Goal: Information Seeking & Learning: Learn about a topic

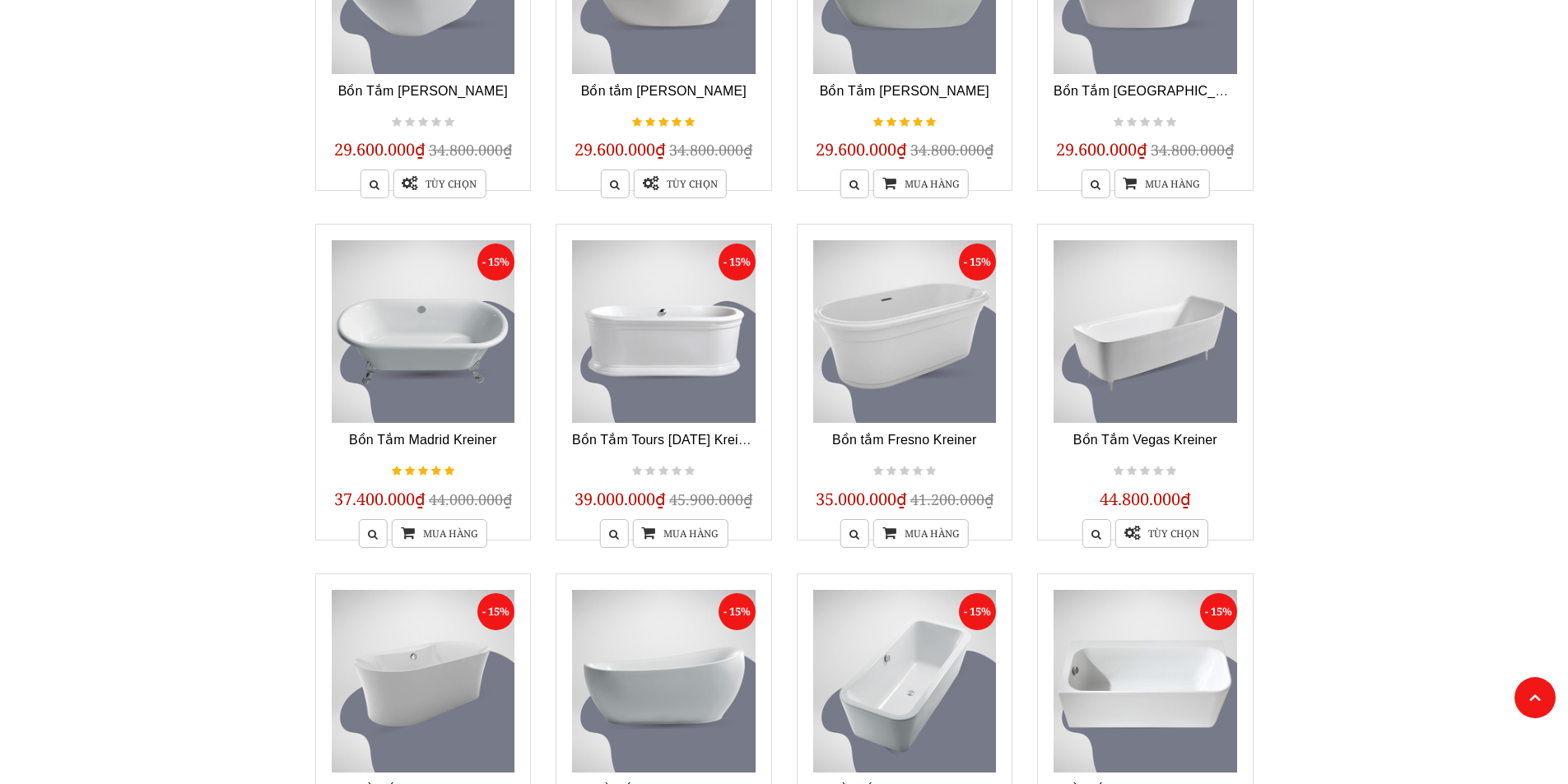
scroll to position [247, 0]
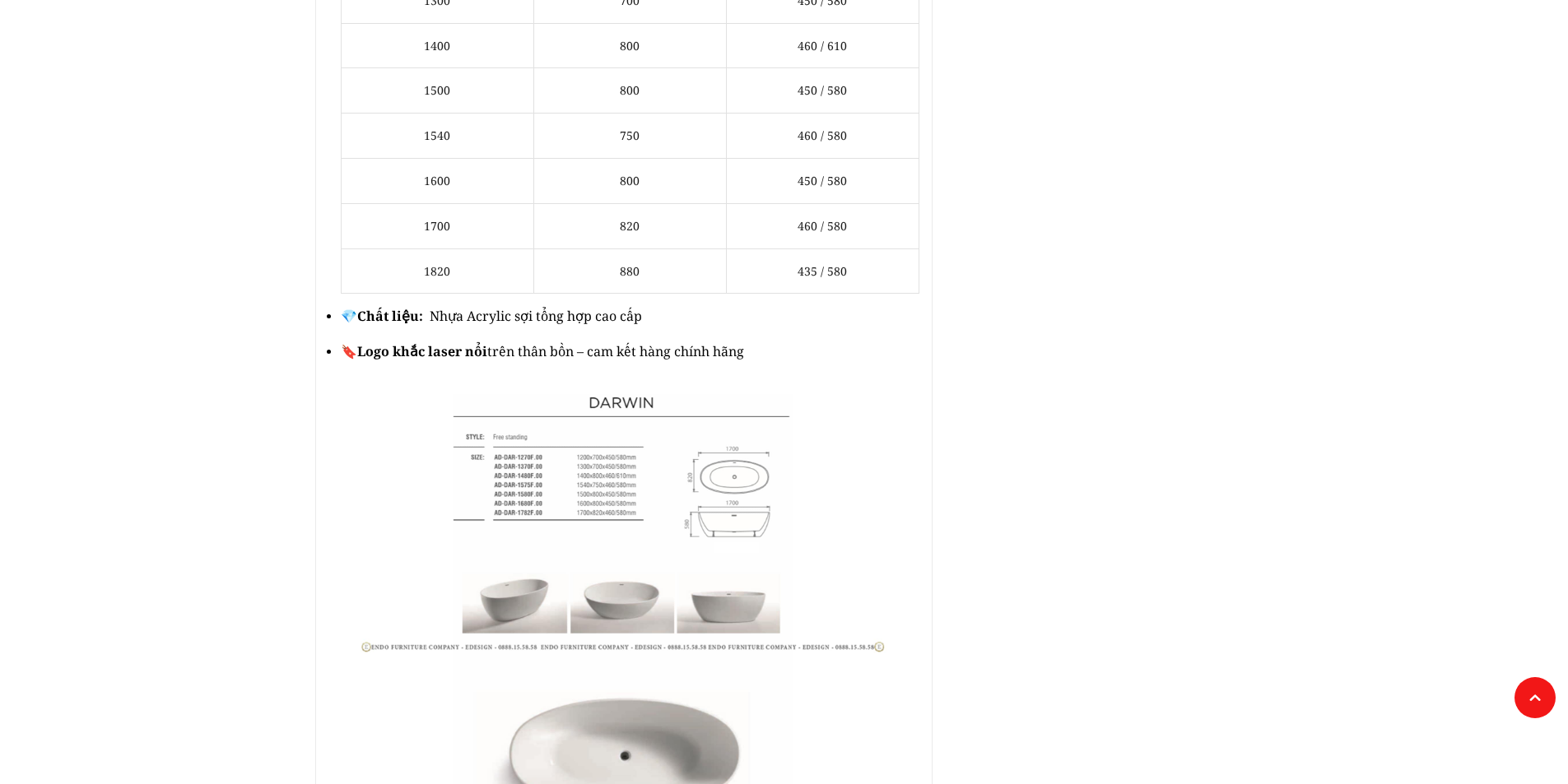
scroll to position [1399, 0]
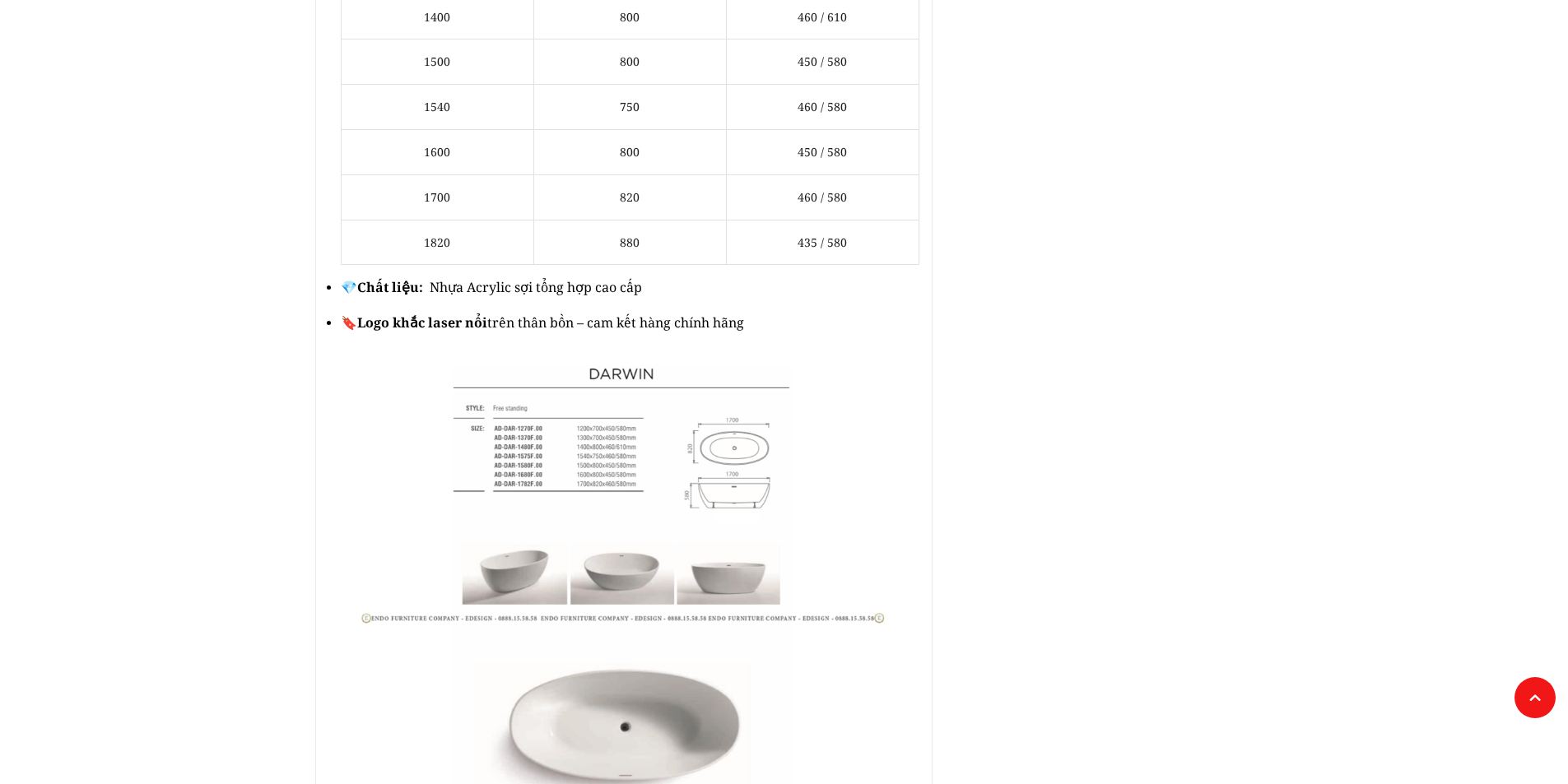
click at [739, 441] on img at bounding box center [623, 587] width 590 height 443
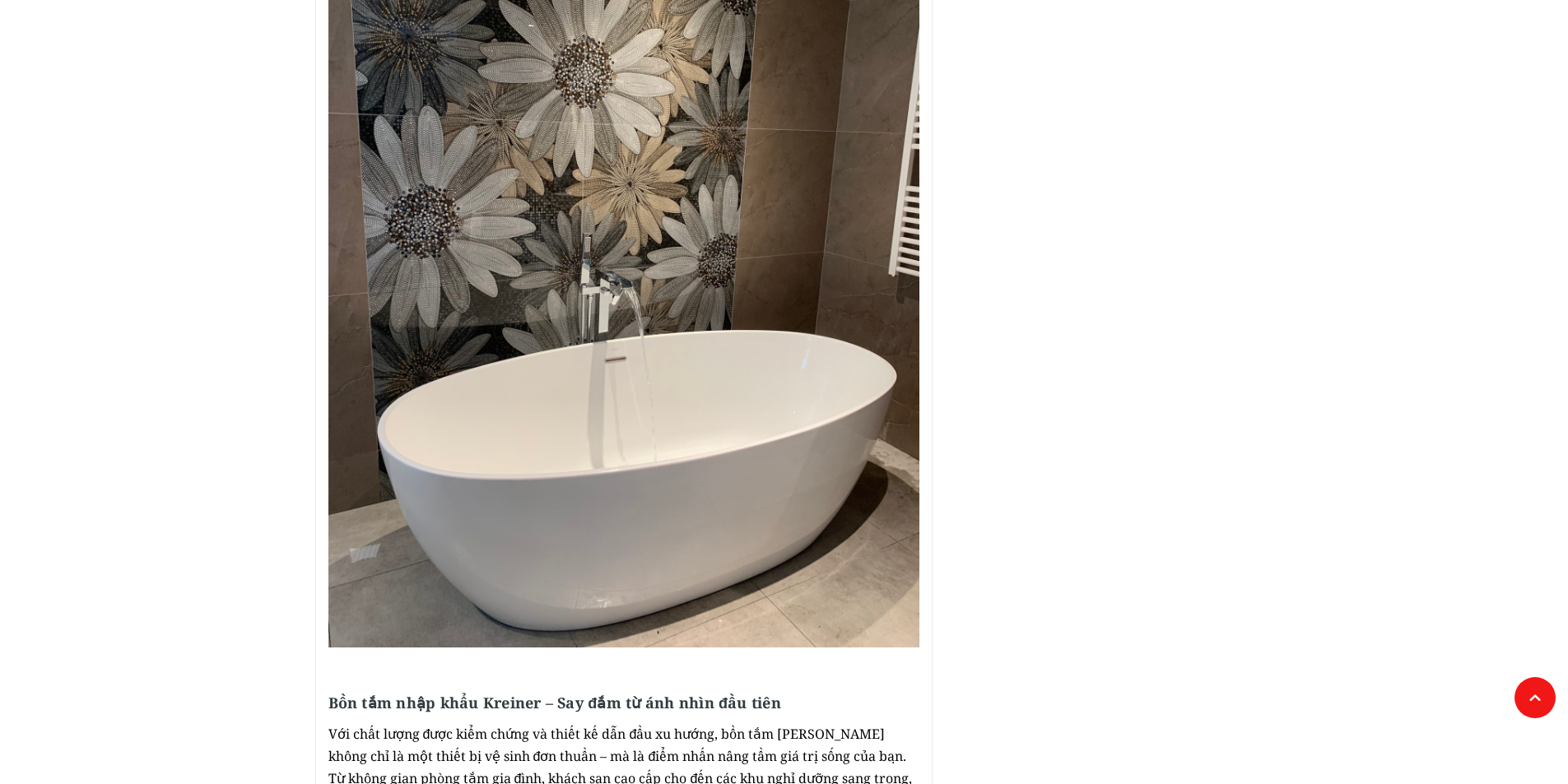
scroll to position [3975, 0]
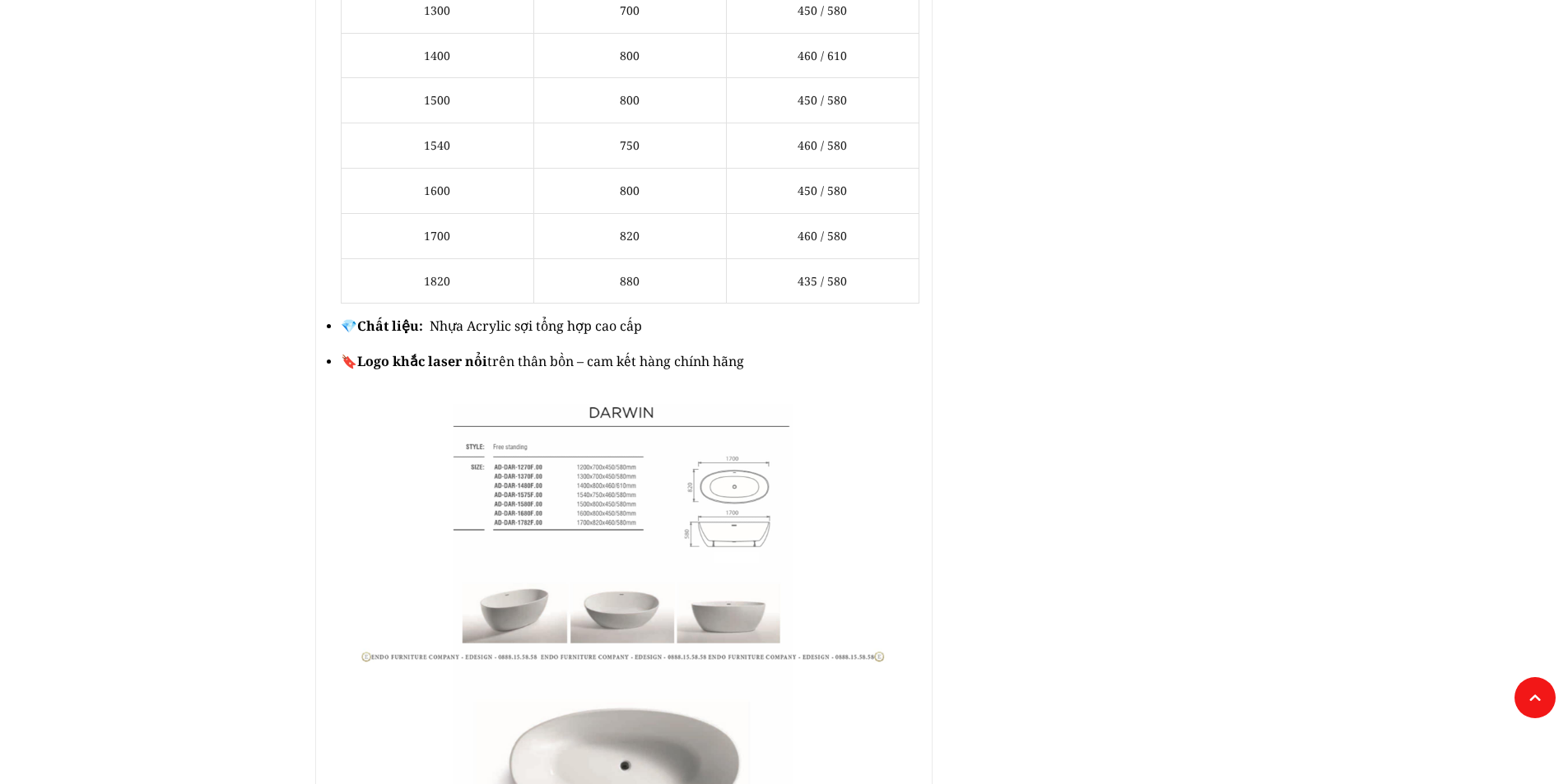
scroll to position [1399, 0]
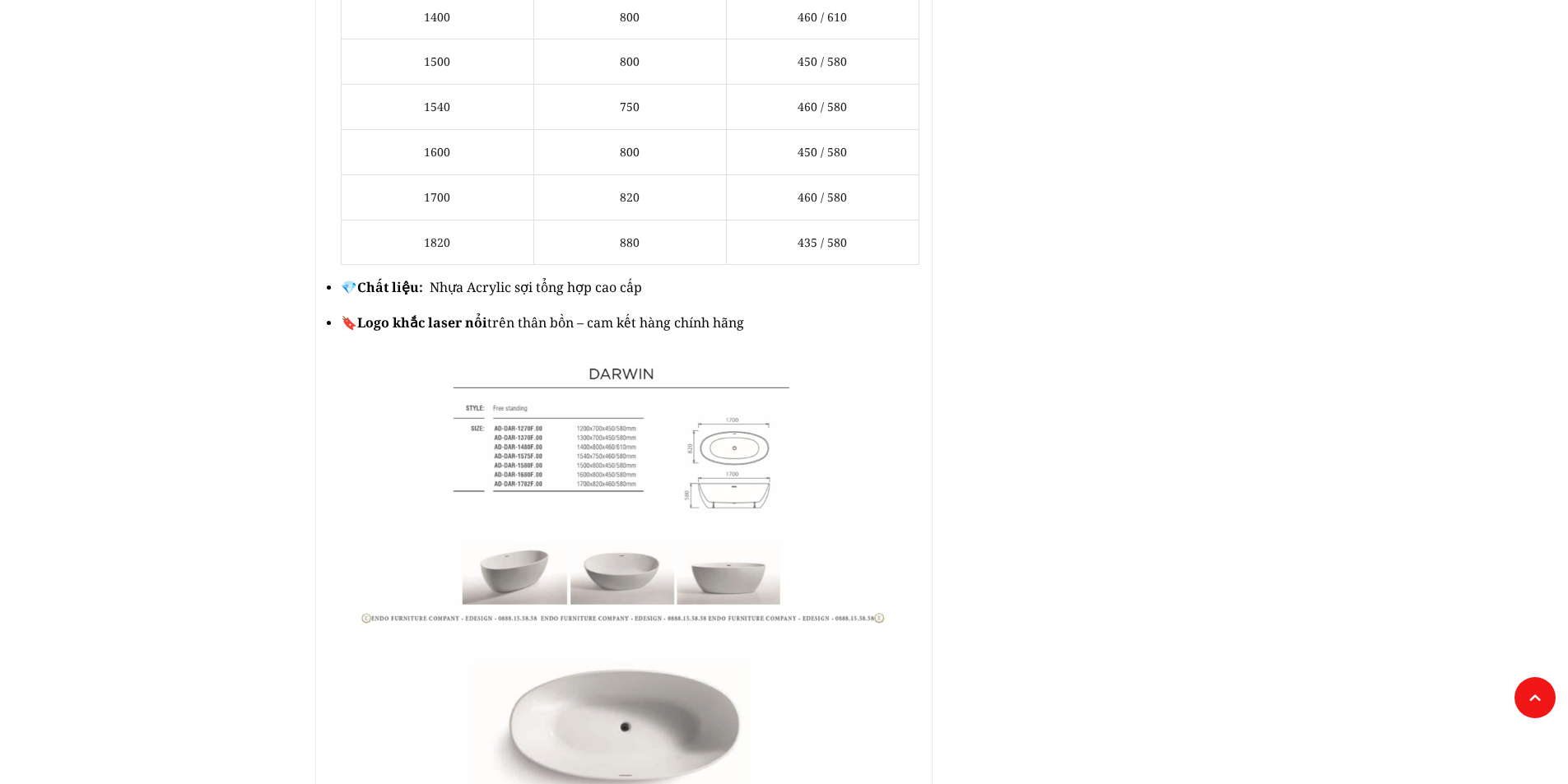
click at [721, 429] on img at bounding box center [623, 587] width 590 height 443
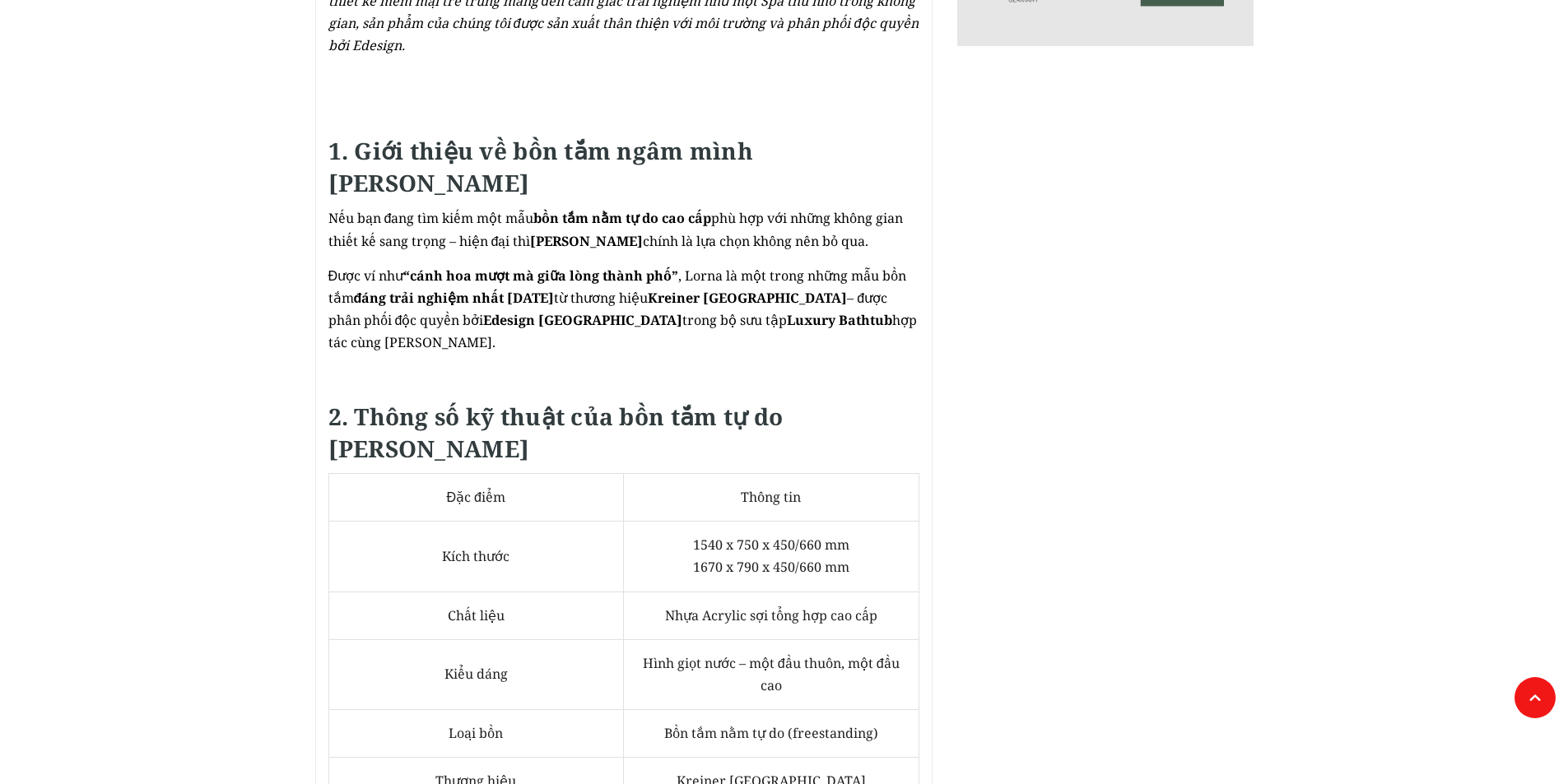
scroll to position [905, 0]
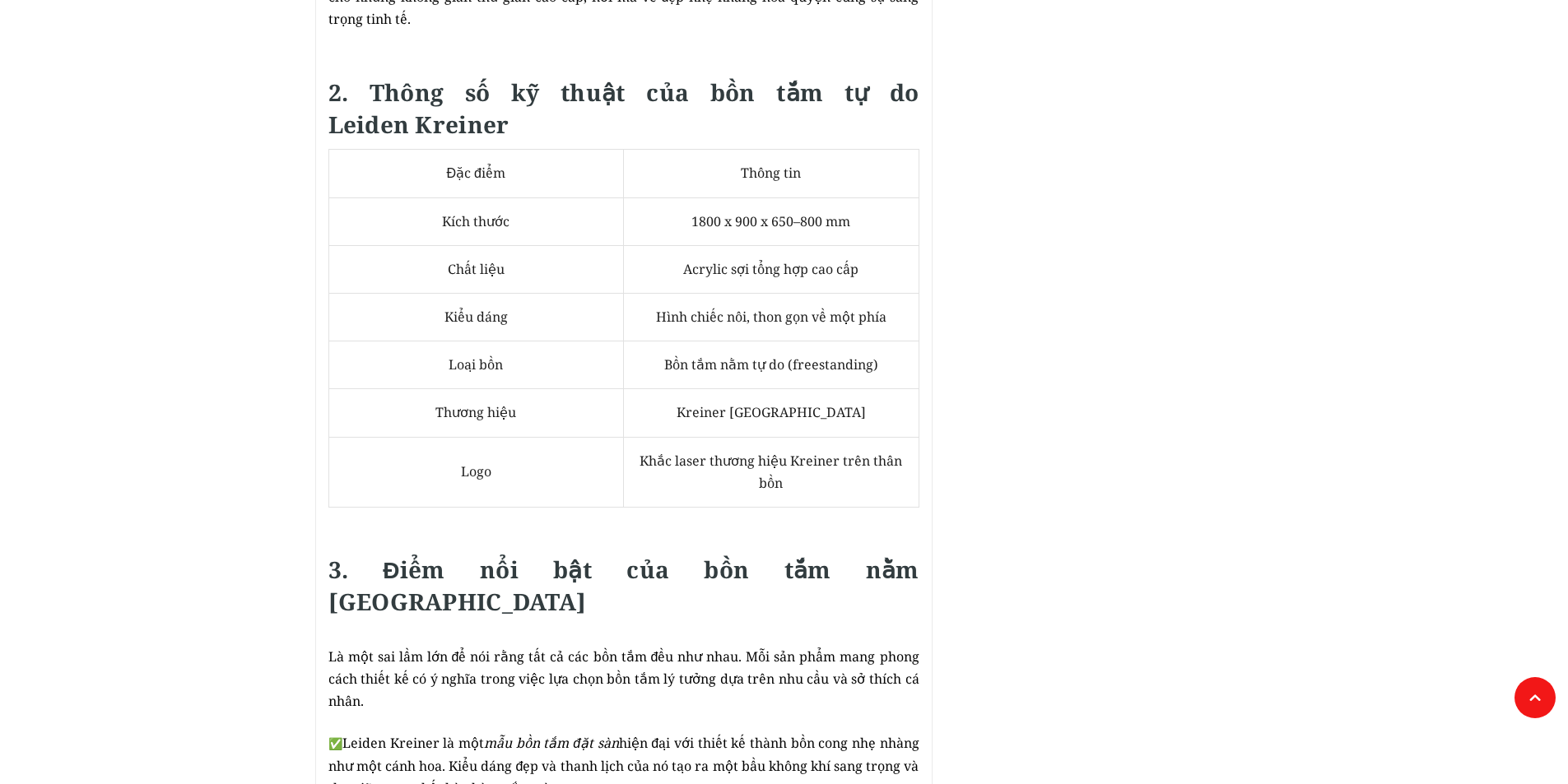
scroll to position [1152, 0]
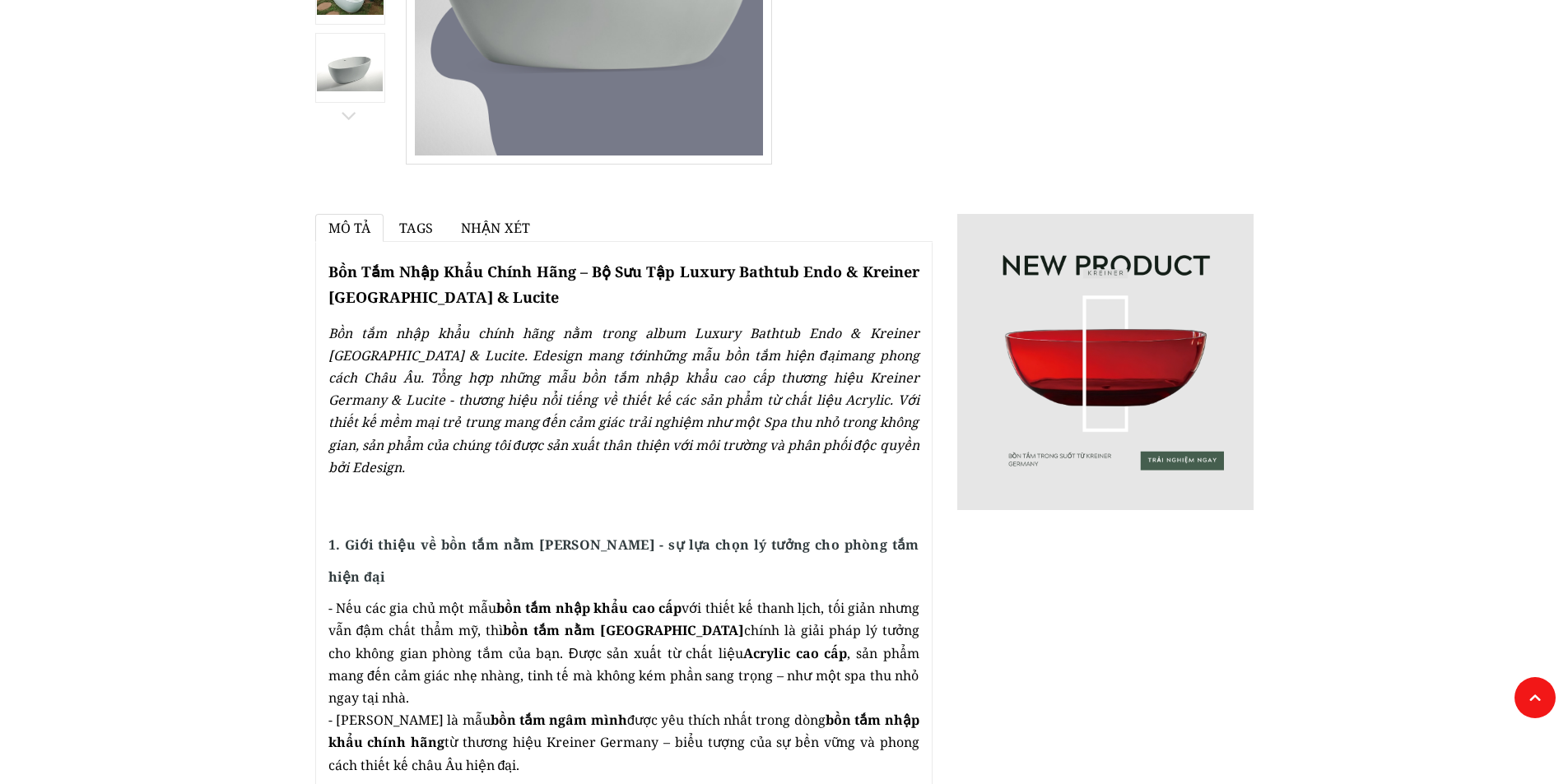
scroll to position [82, 0]
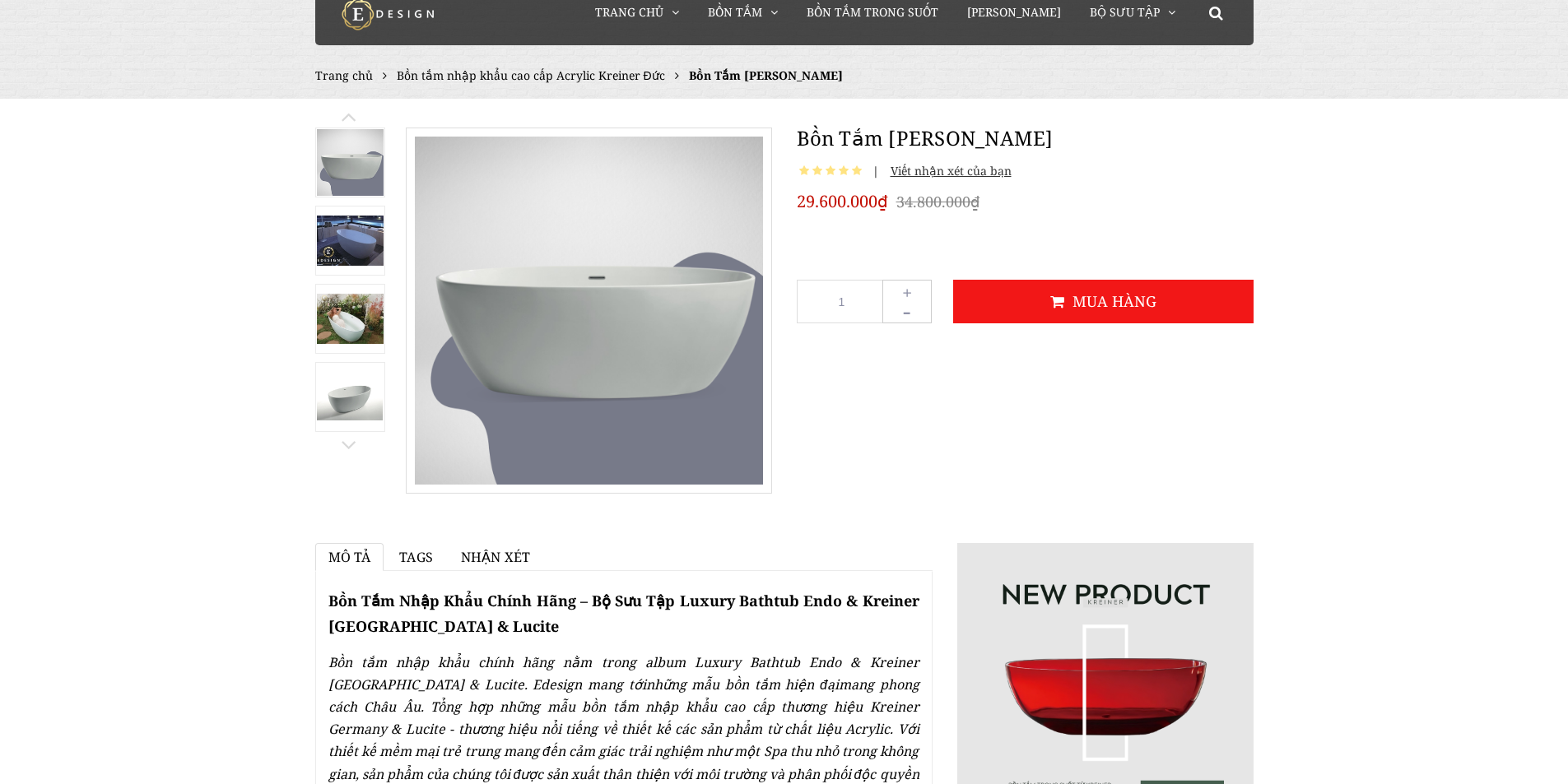
click at [411, 560] on span "Tags" at bounding box center [415, 557] width 34 height 18
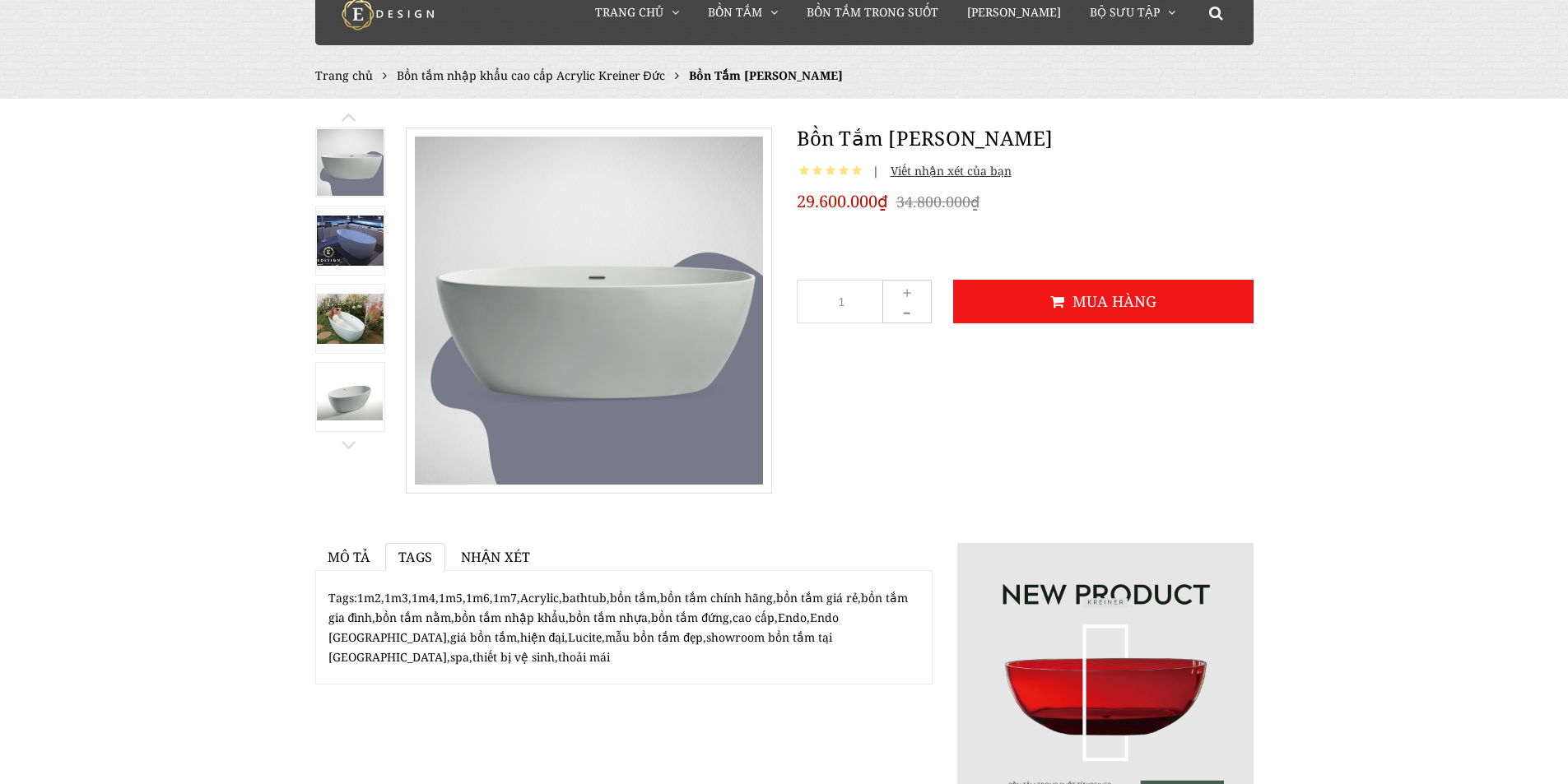
click at [492, 556] on span "Nhận xét" at bounding box center [495, 557] width 69 height 18
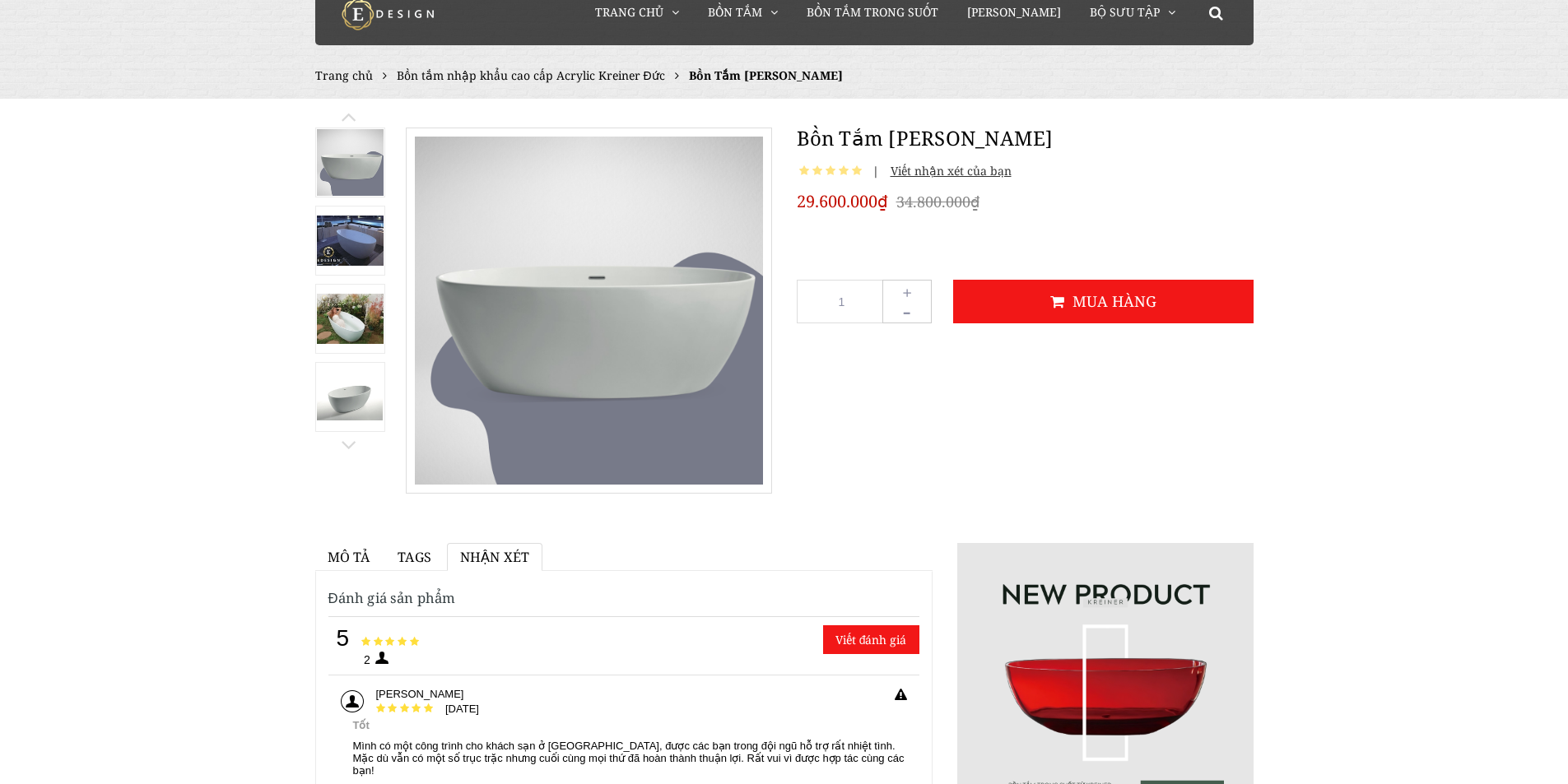
click at [425, 557] on span "Tags" at bounding box center [414, 557] width 34 height 18
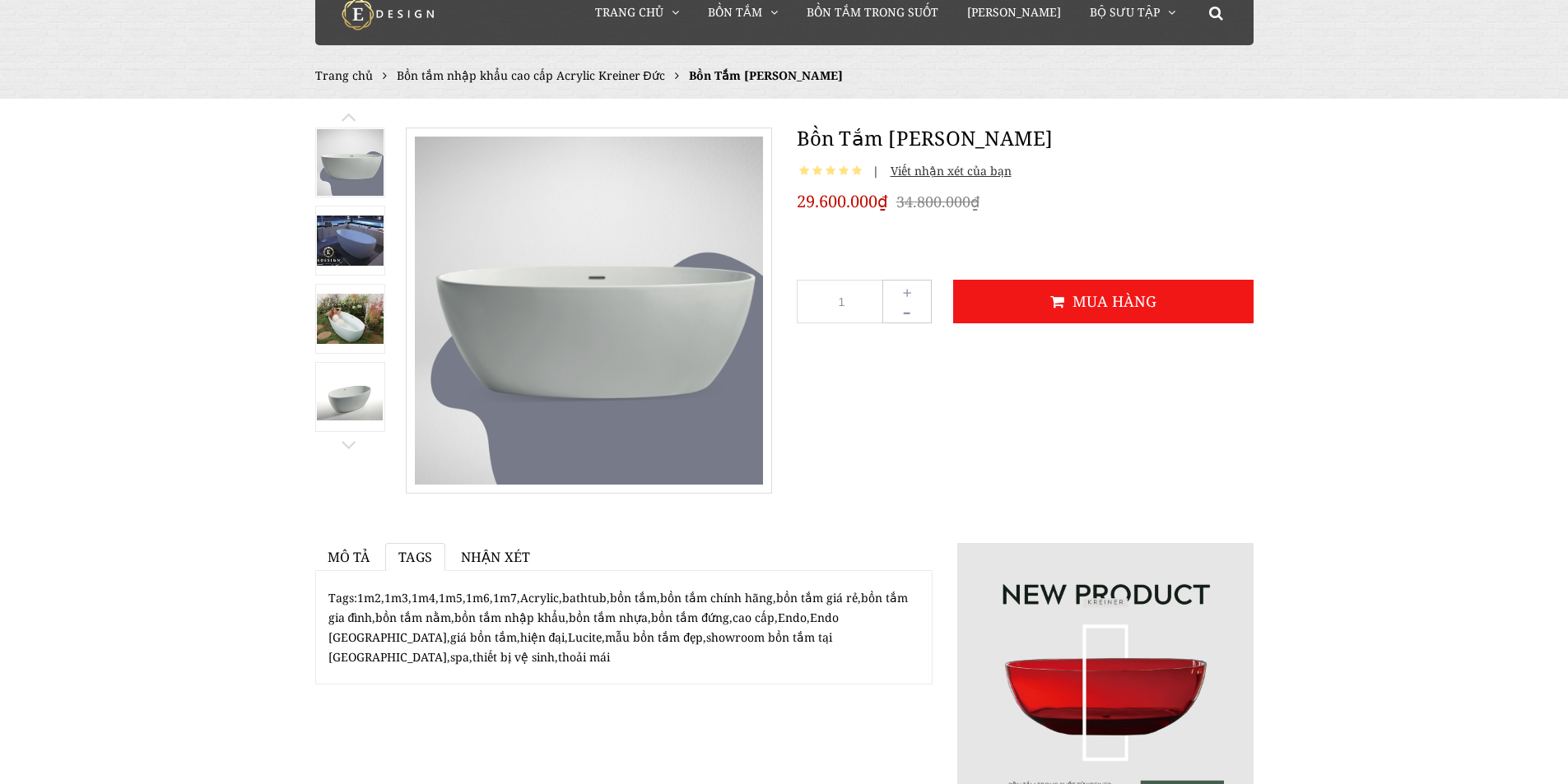
click at [344, 443] on link at bounding box center [348, 449] width 15 height 12
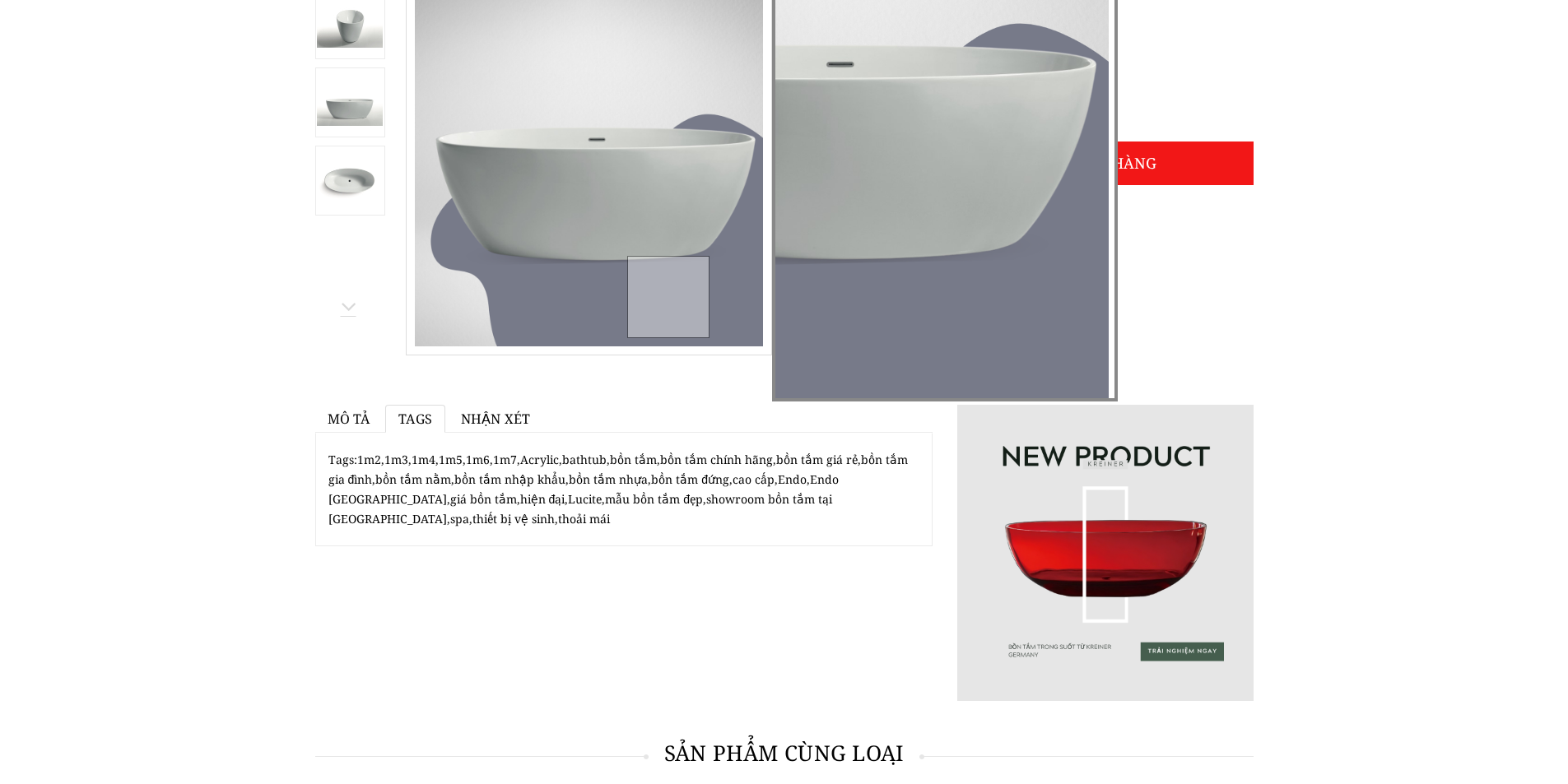
scroll to position [0, 0]
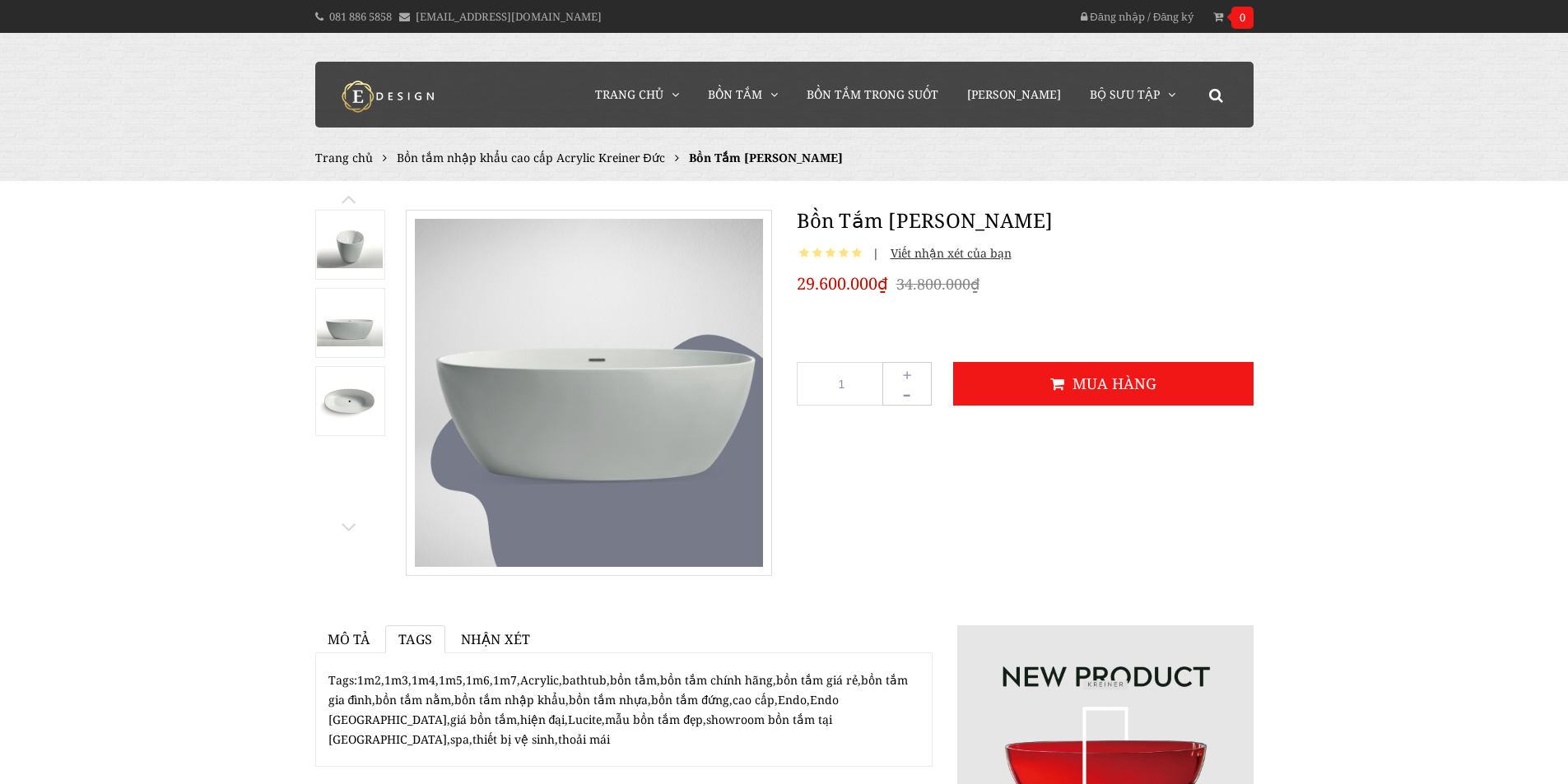
click at [347, 321] on img at bounding box center [349, 322] width 67 height 46
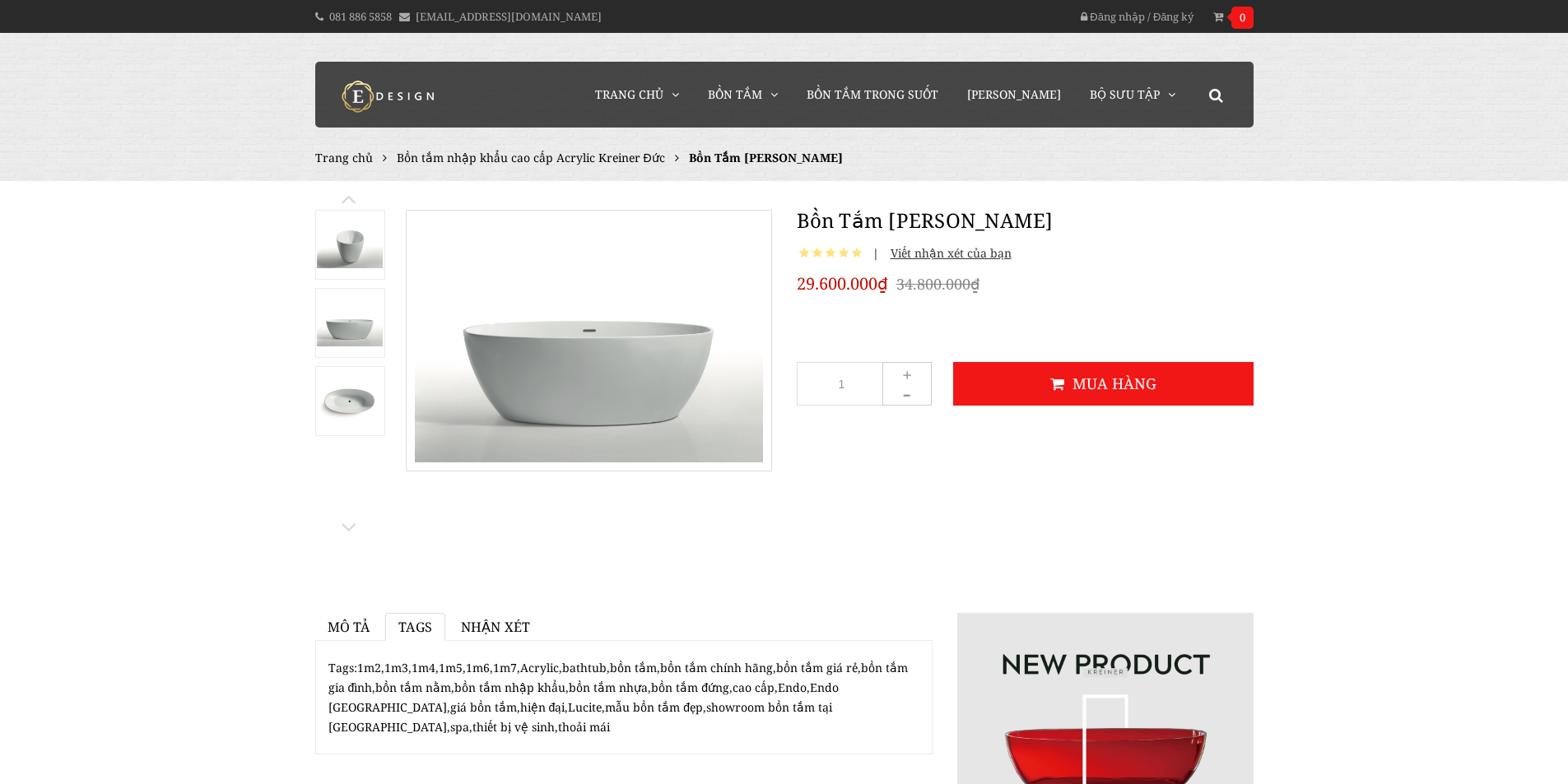
click at [319, 239] on img at bounding box center [349, 245] width 67 height 46
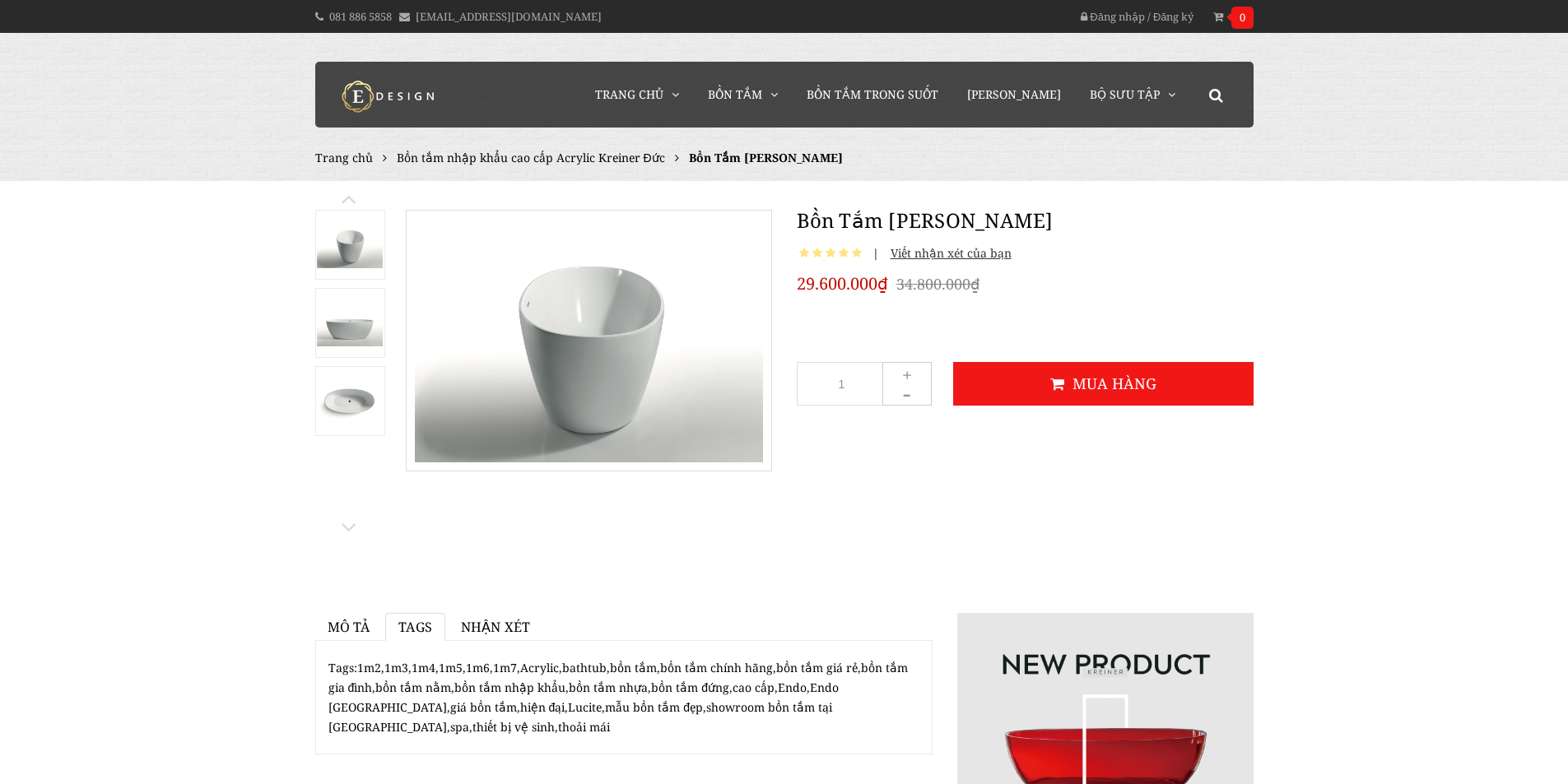
click at [334, 628] on span "Mô tả" at bounding box center [348, 627] width 43 height 18
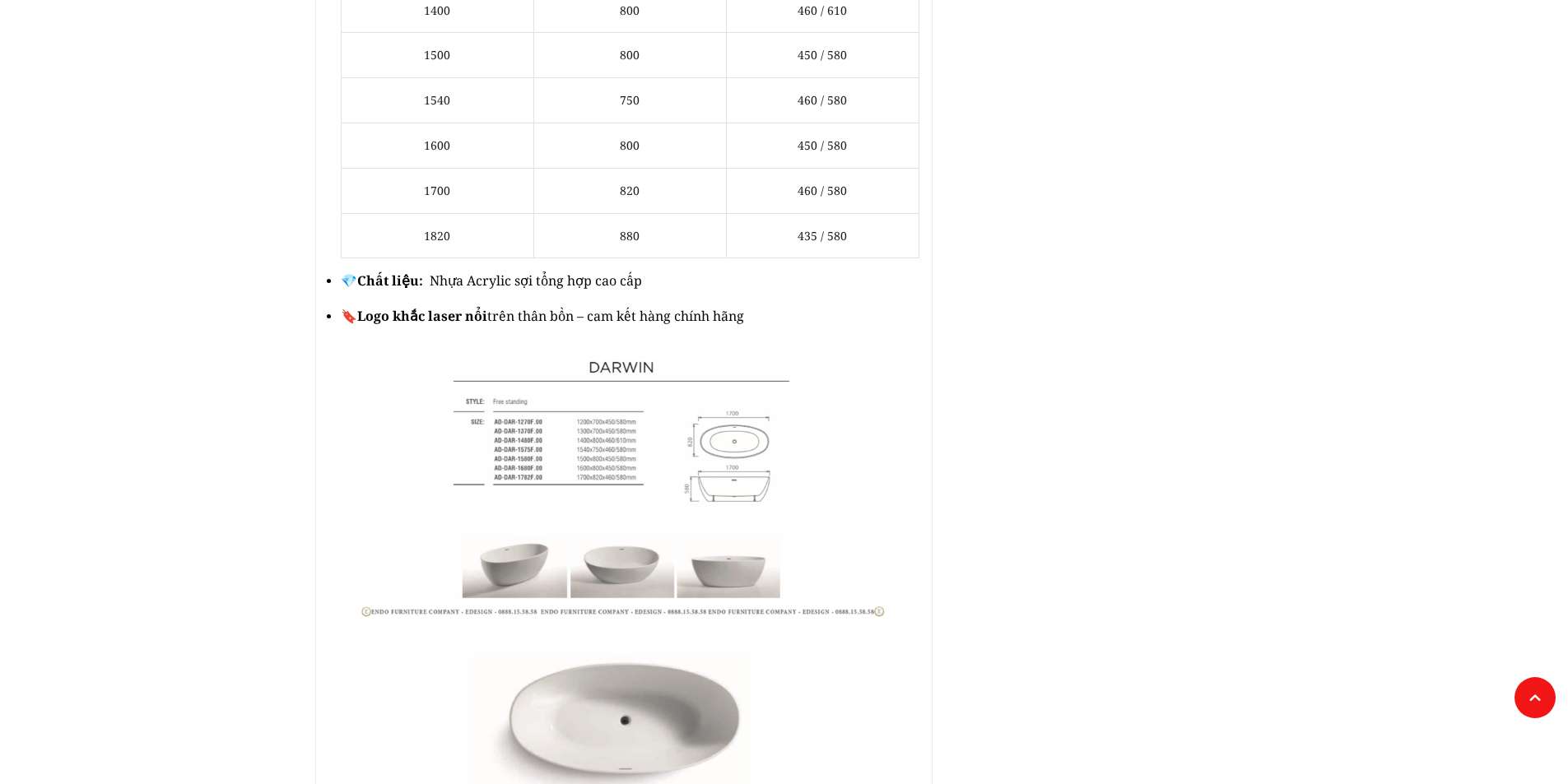
scroll to position [1399, 0]
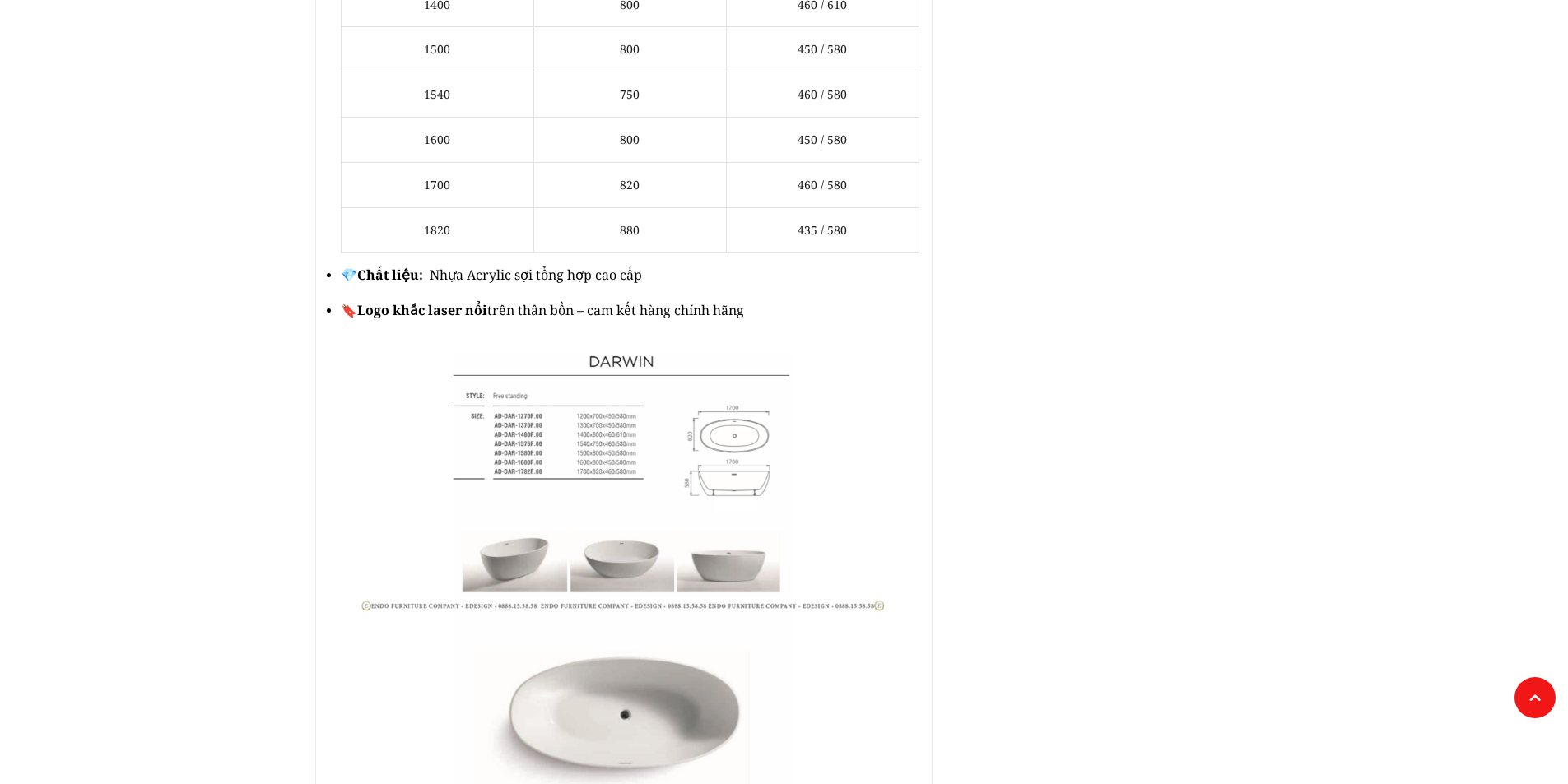
click at [738, 470] on img at bounding box center [623, 575] width 590 height 443
